Goal: Task Accomplishment & Management: Use online tool/utility

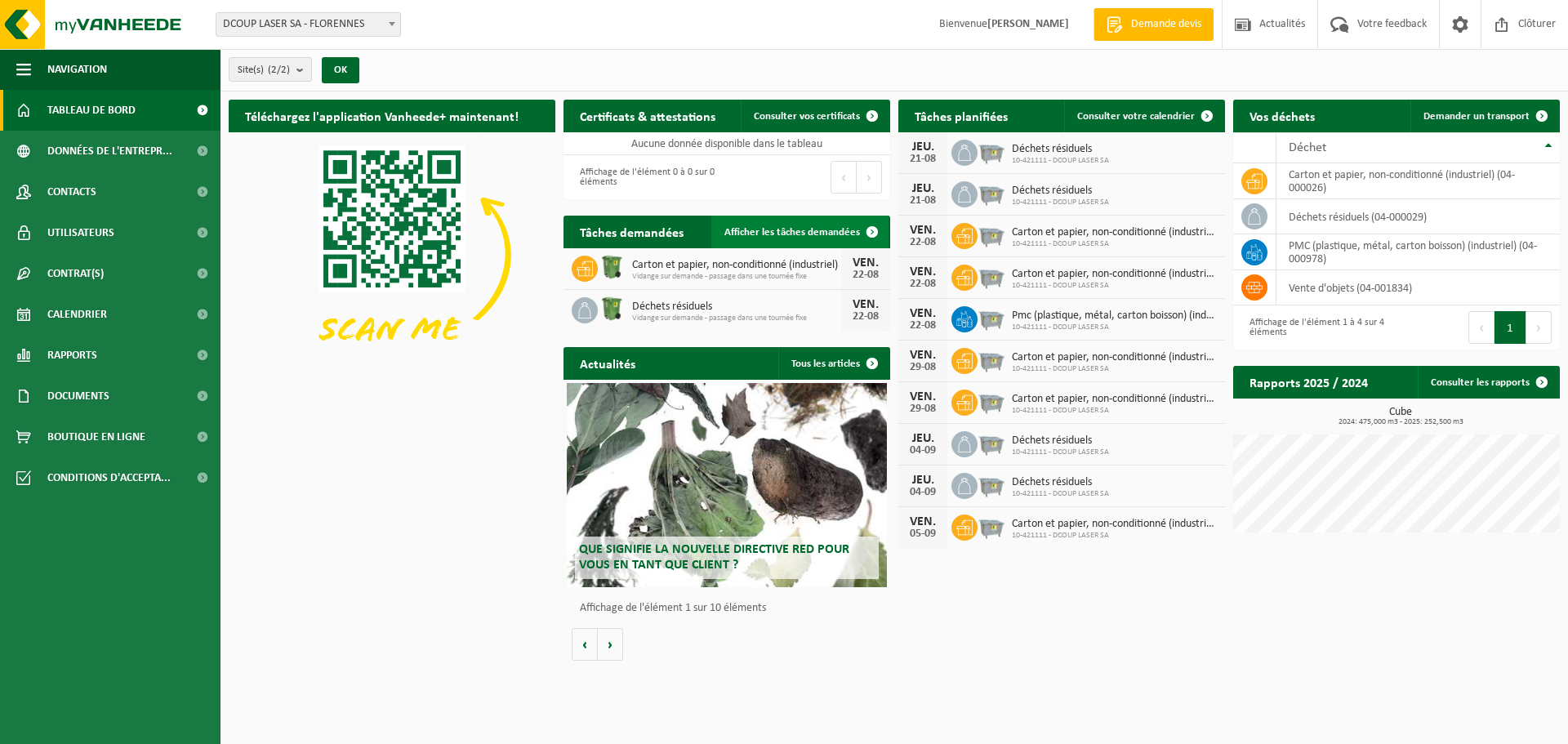
click at [771, 236] on span "Afficher les tâches demandées" at bounding box center [793, 232] width 136 height 11
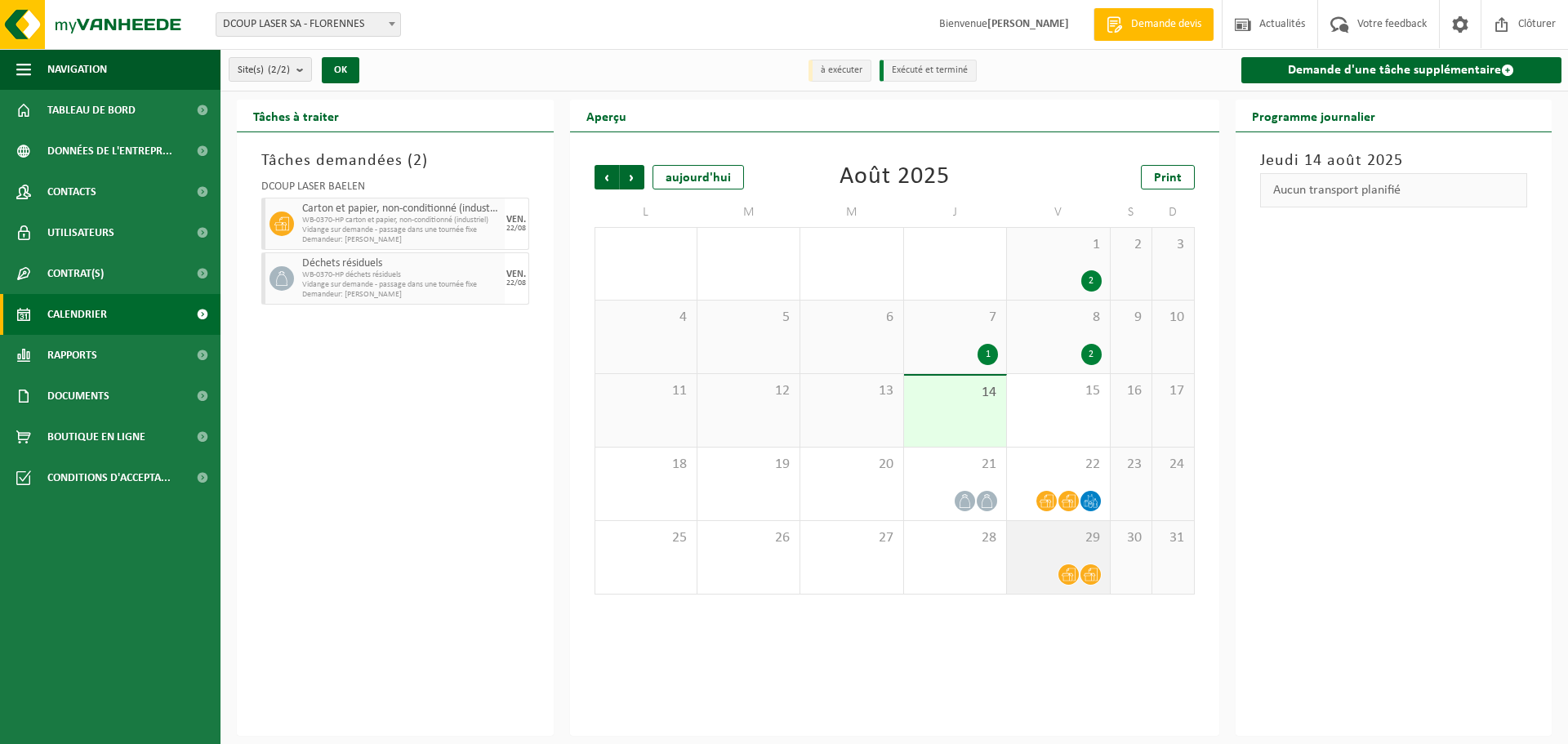
click at [1053, 573] on div at bounding box center [1058, 574] width 86 height 22
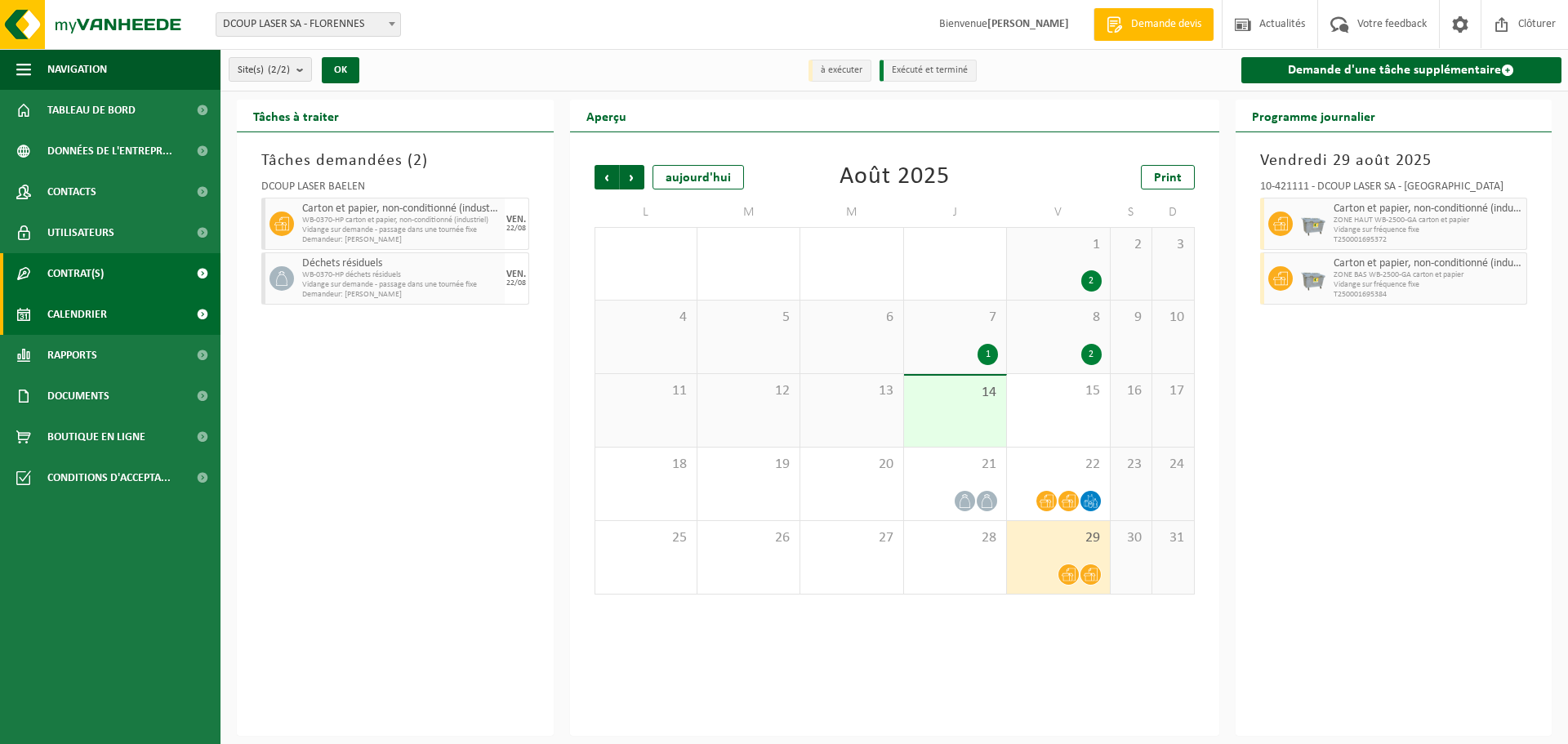
click at [94, 281] on span "Contrat(s)" at bounding box center [76, 273] width 56 height 41
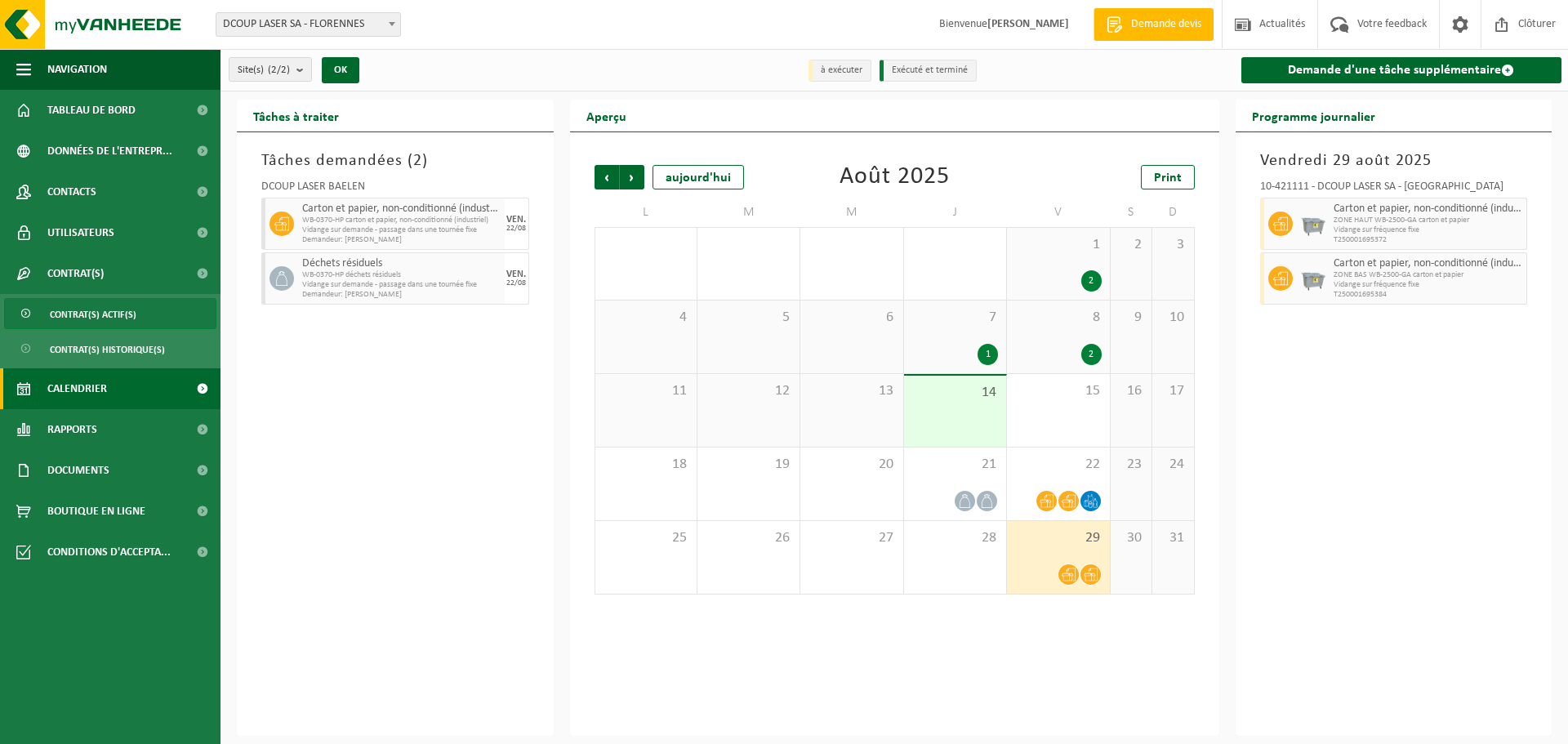
click at [104, 317] on span "Contrat(s) actif(s)" at bounding box center [92, 314] width 86 height 31
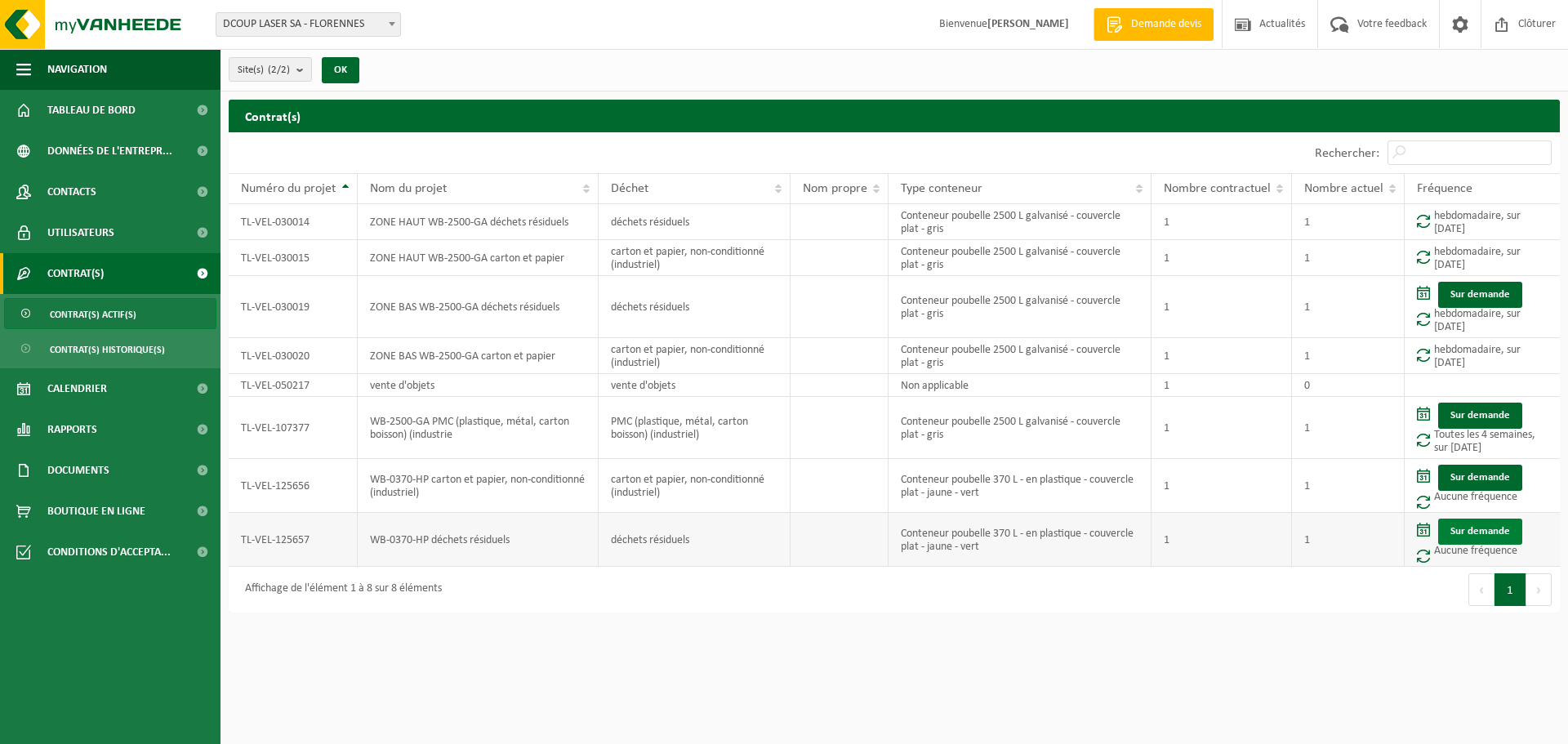
click at [1499, 521] on link "Sur demande" at bounding box center [1480, 531] width 84 height 26
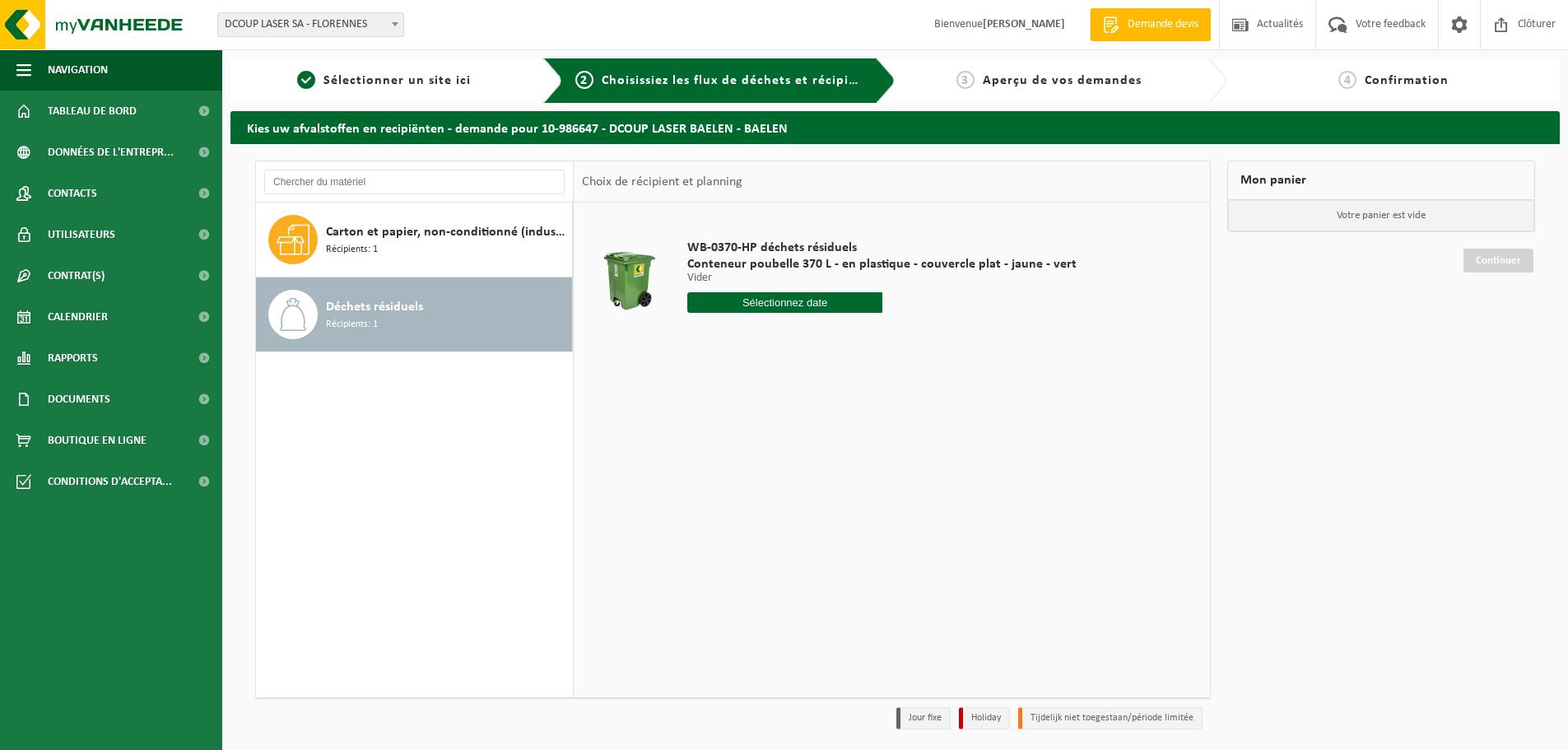
click at [763, 298] on input "text" at bounding box center [785, 302] width 195 height 21
click at [825, 474] on div "22" at bounding box center [818, 475] width 29 height 26
type input "à partir de 2025-08-22"
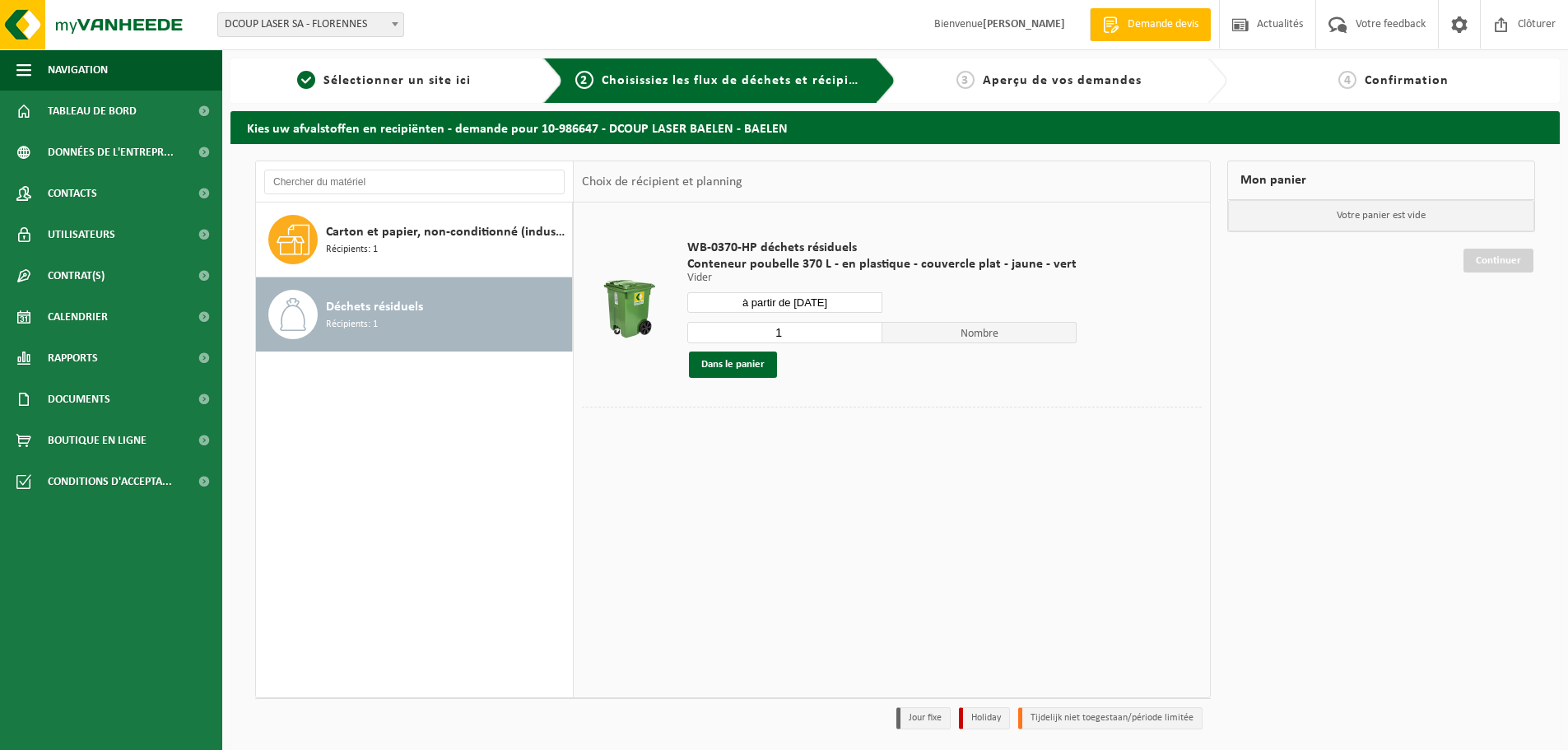
click at [371, 304] on span "Déchets résiduels" at bounding box center [374, 307] width 97 height 20
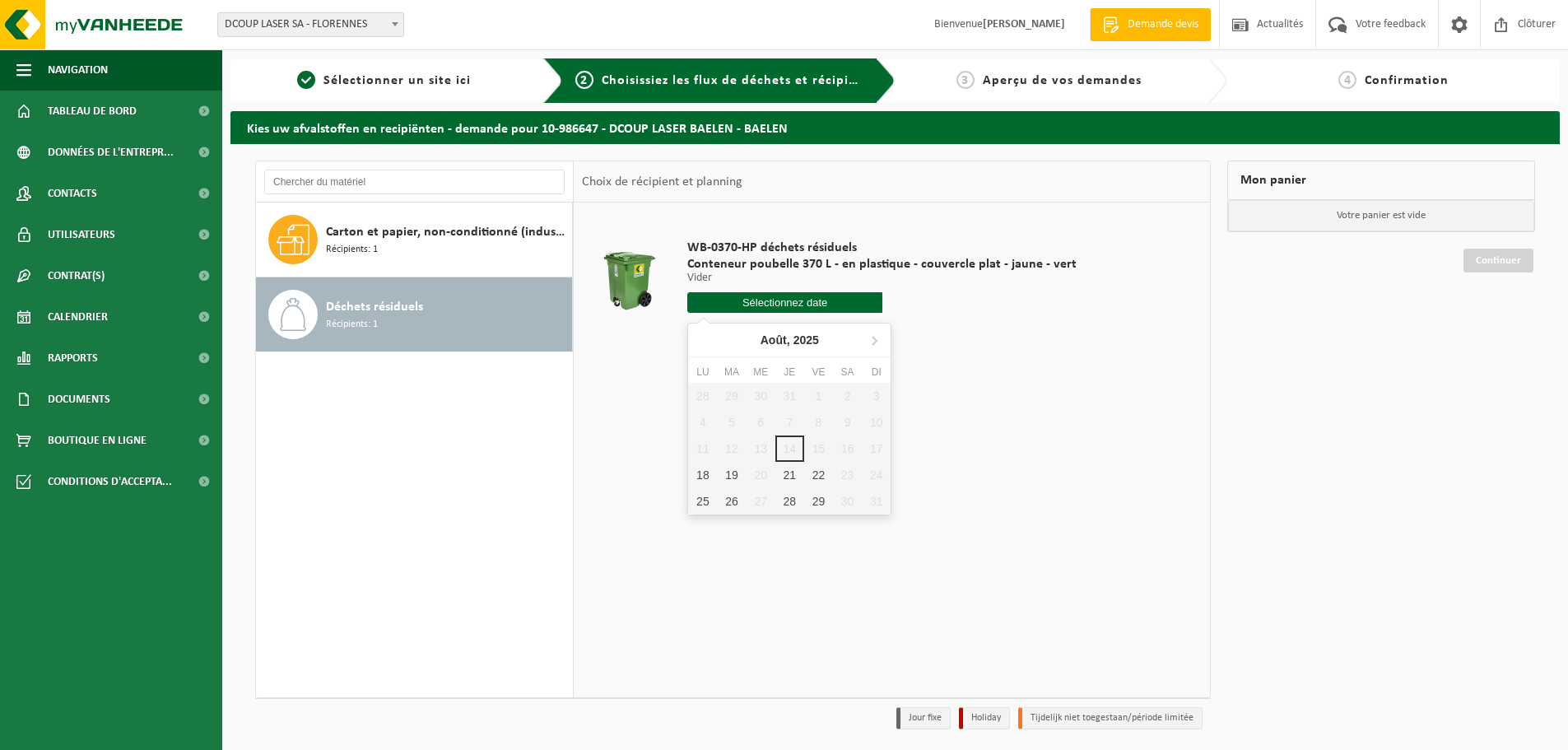
click at [789, 308] on input "text" at bounding box center [785, 302] width 195 height 21
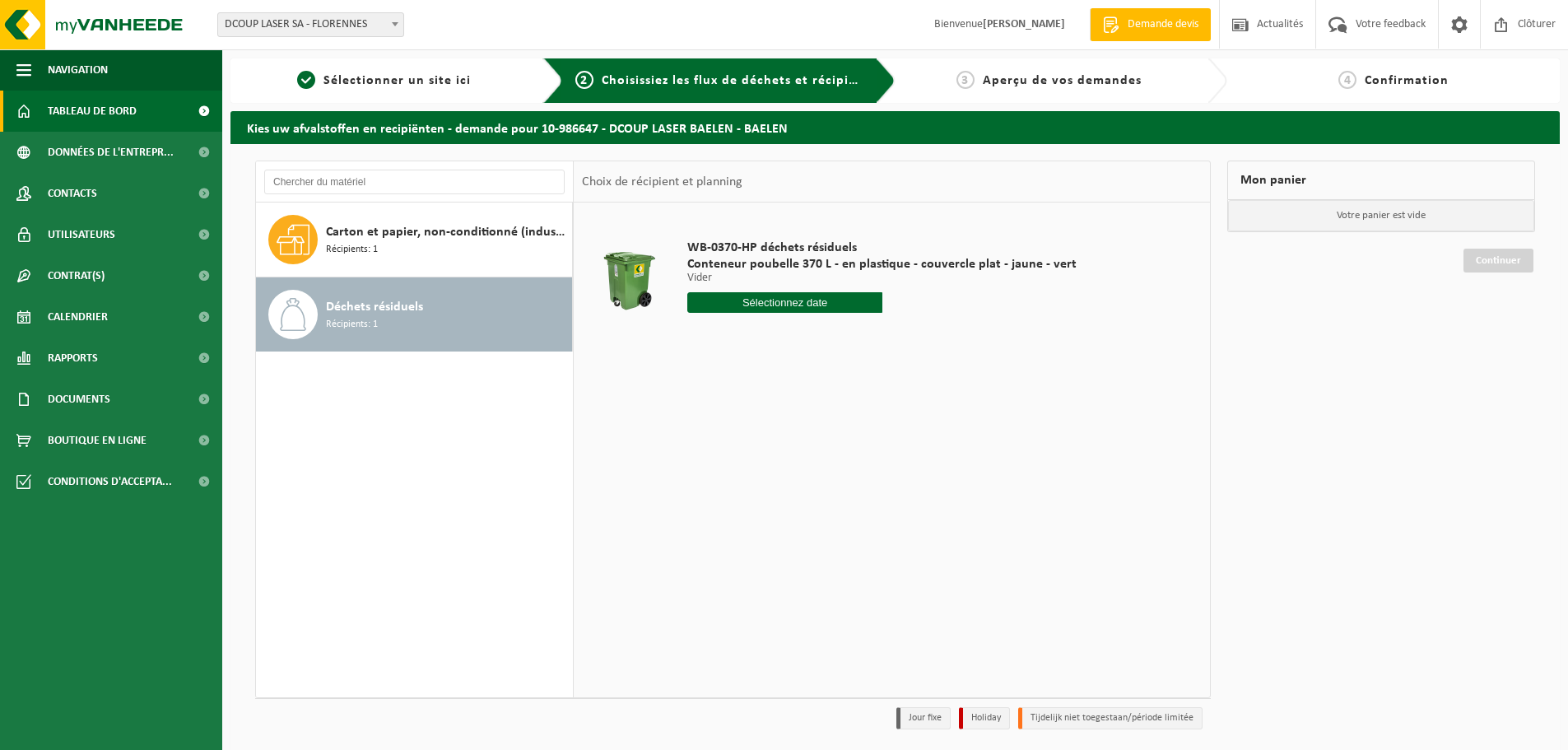
click at [81, 118] on span "Tableau de bord" at bounding box center [92, 111] width 89 height 41
